Goal: Information Seeking & Learning: Find specific fact

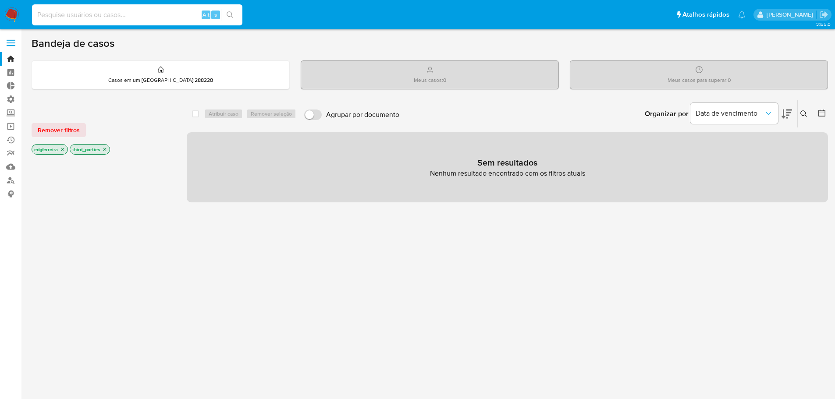
click at [72, 18] on input at bounding box center [137, 14] width 210 height 11
paste input "TM4qlk79XpCSmVnD20inwh9V"
type input "TM4qlk79XpCSmVnD20inwh9V"
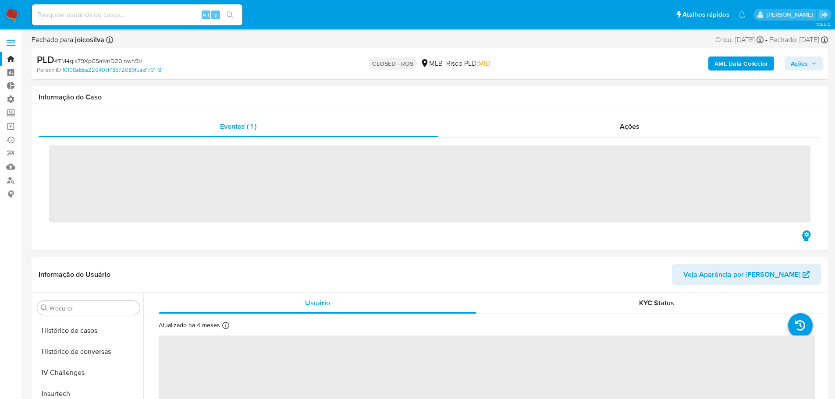
scroll to position [391, 0]
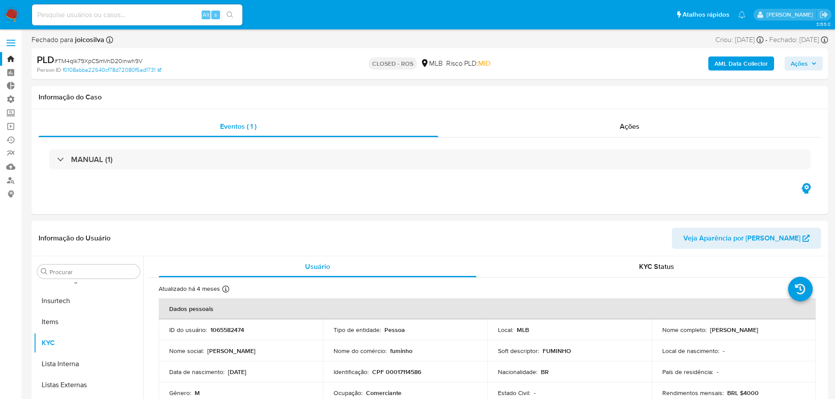
select select "10"
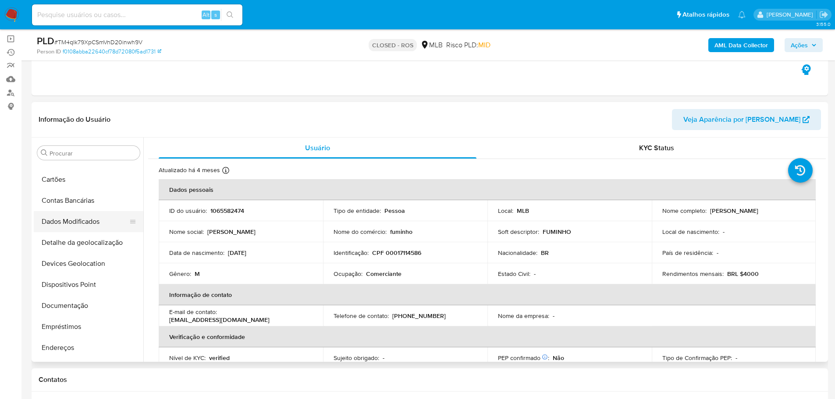
scroll to position [88, 0]
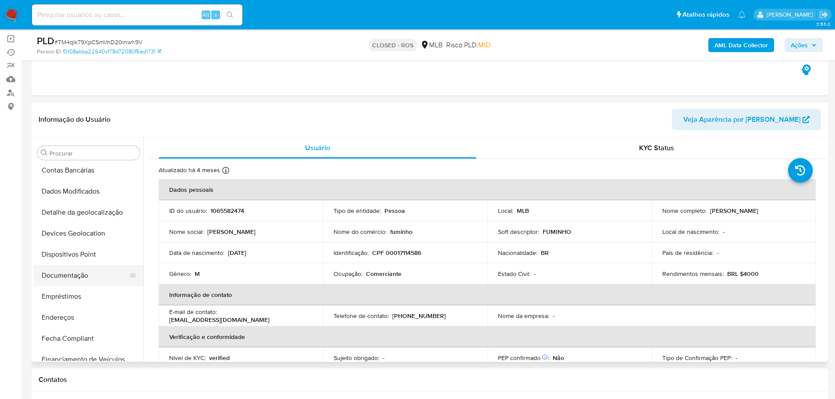
click at [79, 278] on button "Documentação" at bounding box center [85, 275] width 103 height 21
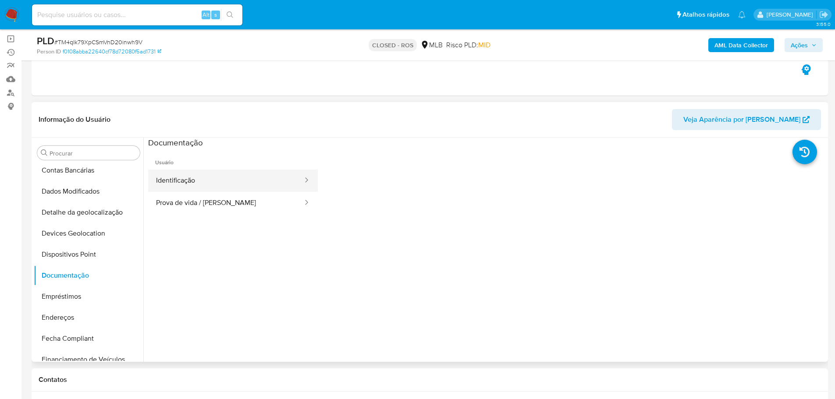
click at [221, 187] on button "Identificação" at bounding box center [226, 181] width 156 height 22
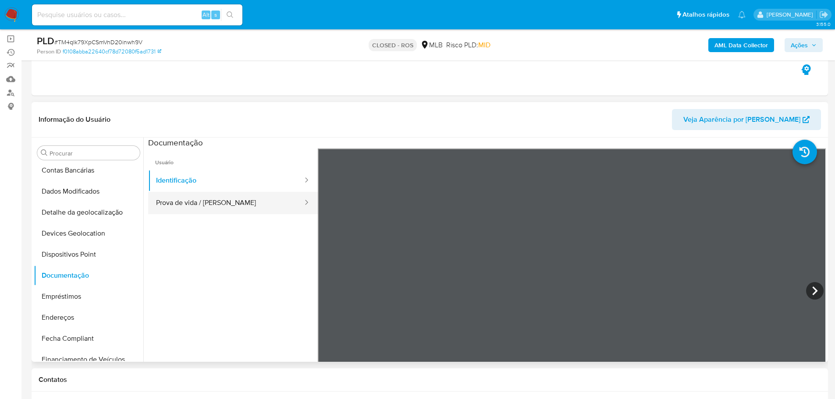
click at [209, 197] on button "Prova de vida / [PERSON_NAME]" at bounding box center [226, 203] width 156 height 22
click at [14, 92] on link "Localizador de pessoas" at bounding box center [52, 93] width 104 height 14
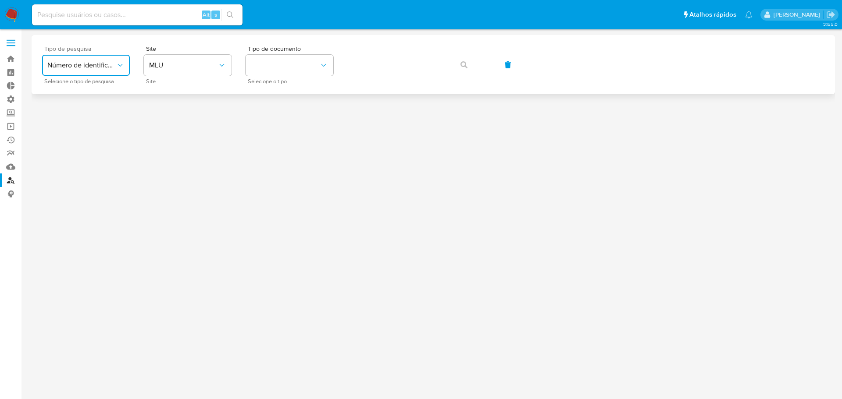
click at [117, 71] on button "Número de identificação" at bounding box center [86, 65] width 88 height 21
click at [93, 96] on span "Número de identificação" at bounding box center [83, 94] width 72 height 18
click at [188, 71] on button "site_id" at bounding box center [188, 65] width 88 height 21
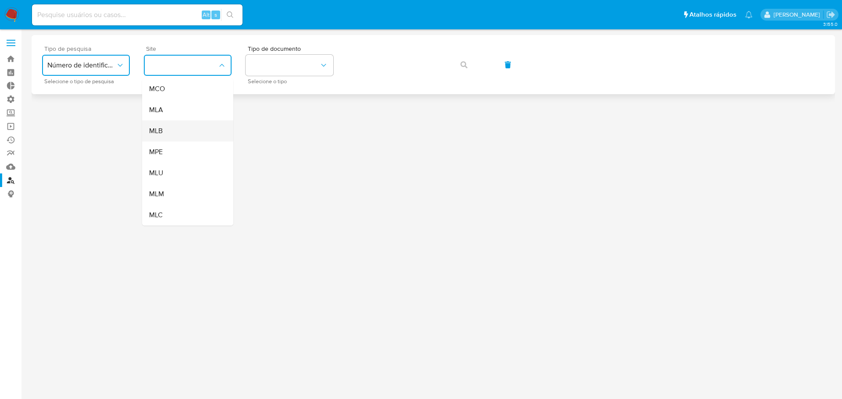
click at [169, 126] on div "MLB" at bounding box center [185, 131] width 72 height 21
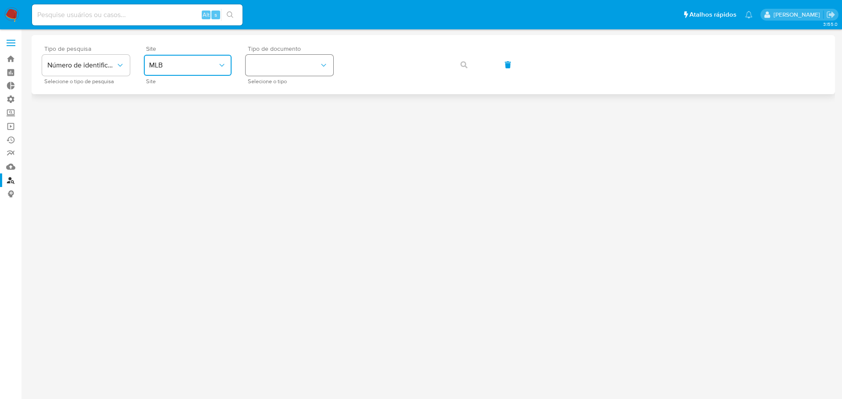
click at [298, 70] on button "identificationType" at bounding box center [289, 65] width 88 height 21
click at [286, 119] on div "CPF CPF" at bounding box center [287, 123] width 72 height 30
click at [457, 64] on button "button" at bounding box center [464, 64] width 30 height 21
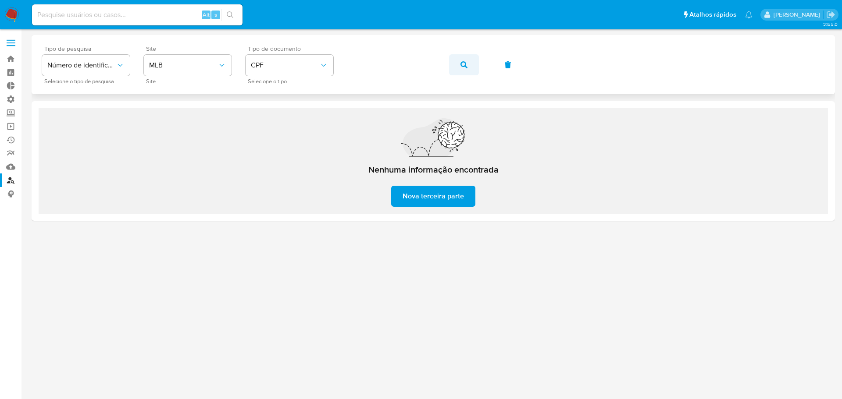
click at [465, 65] on icon "button" at bounding box center [463, 64] width 7 height 7
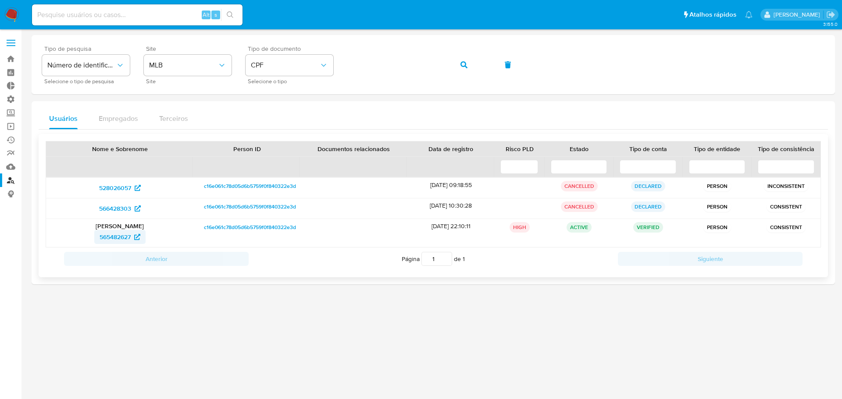
click at [114, 235] on span "565482627" at bounding box center [115, 237] width 31 height 14
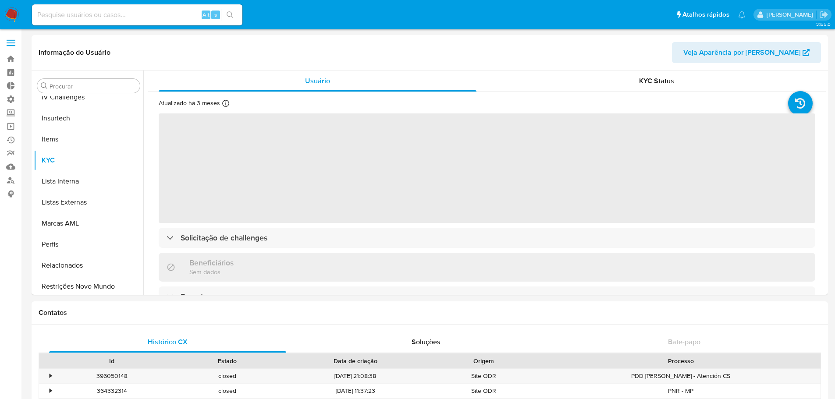
scroll to position [391, 0]
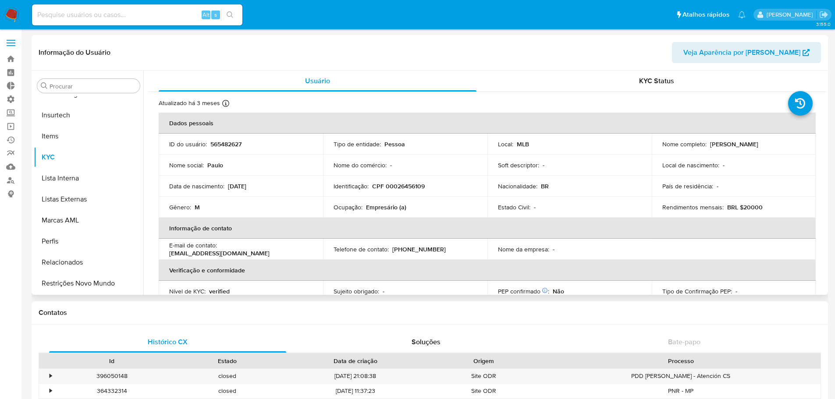
select select "10"
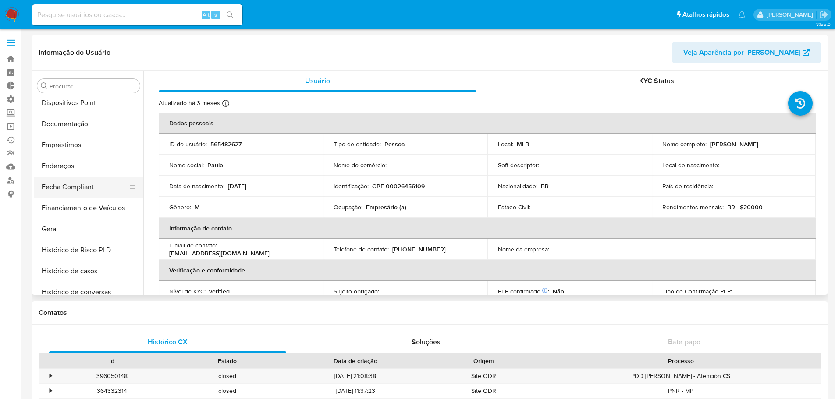
scroll to position [128, 0]
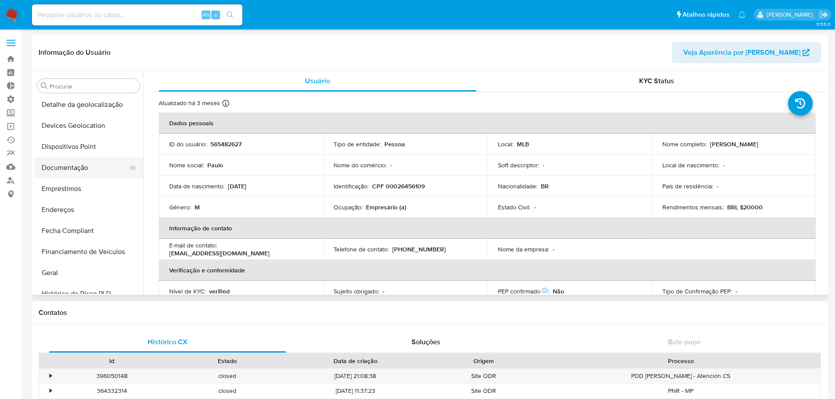
click at [83, 171] on button "Documentação" at bounding box center [85, 167] width 103 height 21
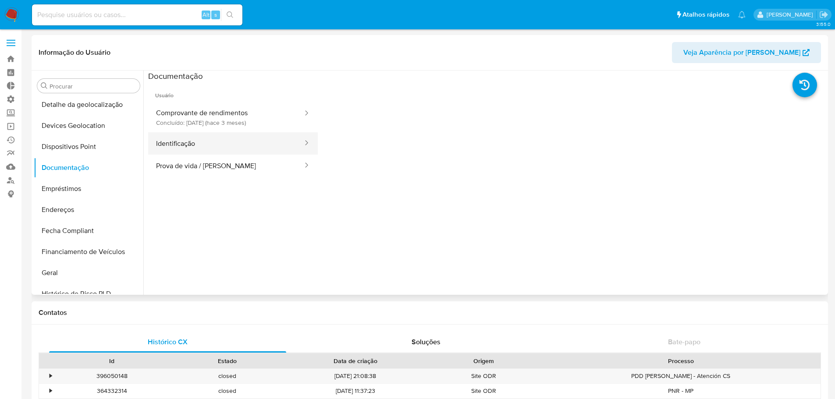
click at [198, 148] on button "Identificação" at bounding box center [226, 143] width 156 height 22
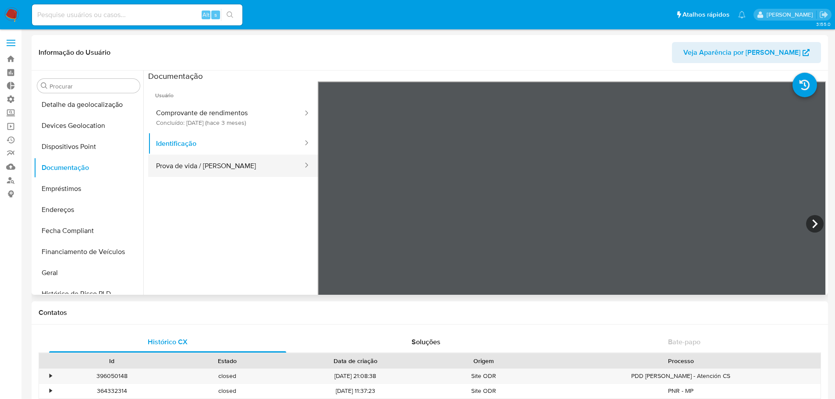
click at [201, 171] on button "Prova de vida / [PERSON_NAME]" at bounding box center [226, 166] width 156 height 22
